Goal: Task Accomplishment & Management: Use online tool/utility

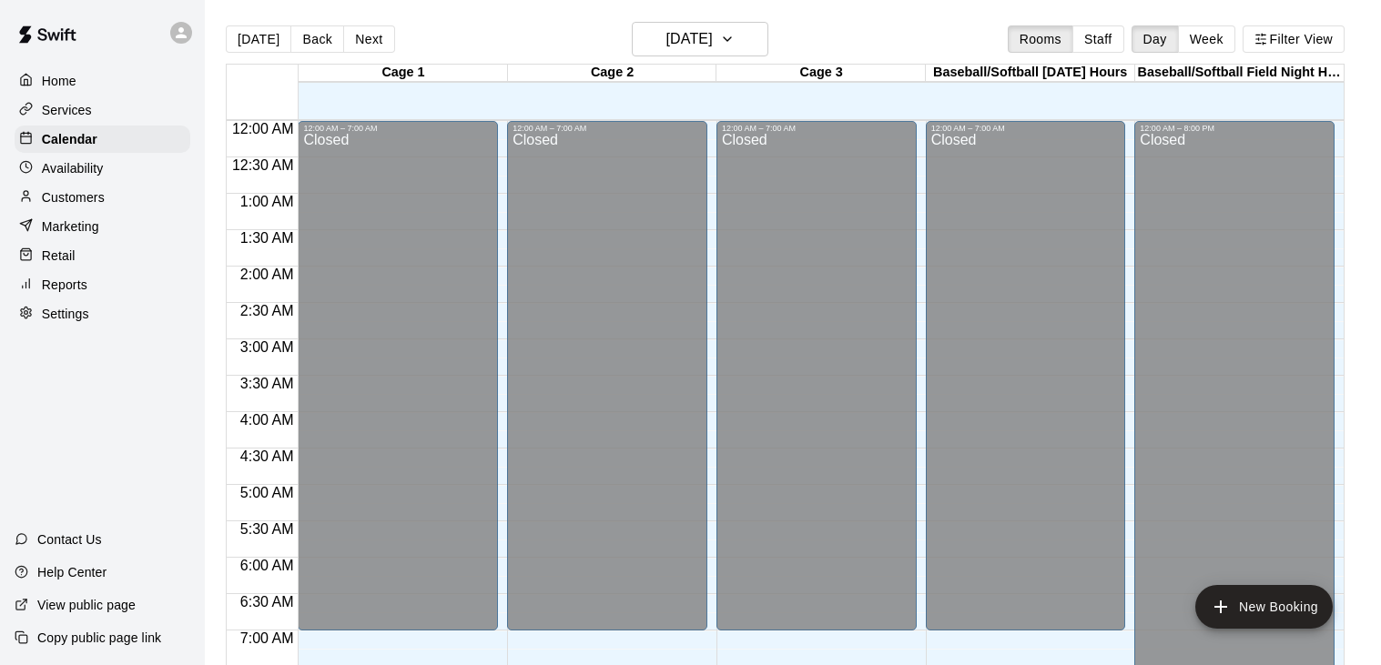
scroll to position [1127, 0]
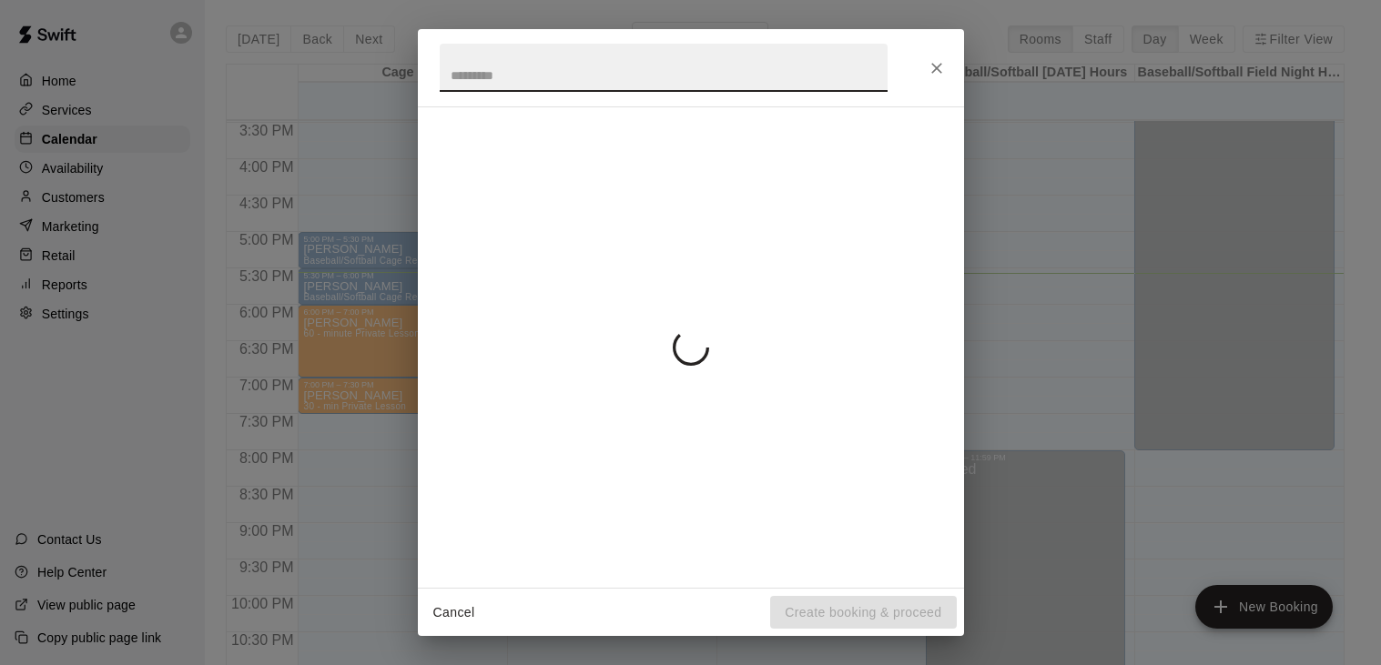
click at [938, 72] on icon "Close" at bounding box center [937, 68] width 18 height 18
